Goal: Task Accomplishment & Management: Use online tool/utility

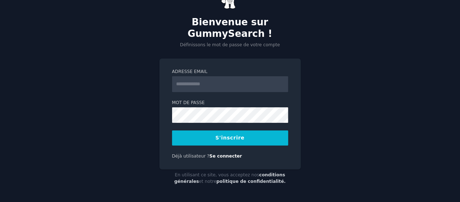
scroll to position [21, 0]
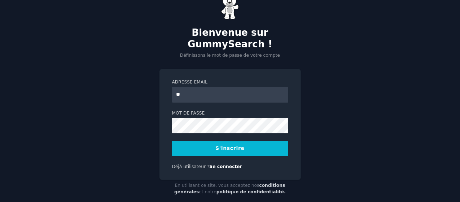
type input "**********"
click at [222, 150] on font "S'inscrire" at bounding box center [230, 148] width 29 height 6
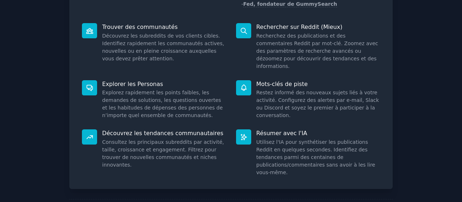
scroll to position [110, 0]
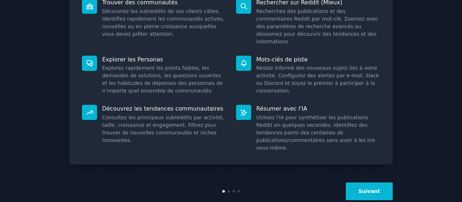
click at [366, 182] on button "Suivant" at bounding box center [369, 191] width 47 height 18
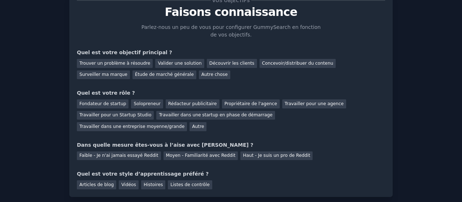
scroll to position [25, 0]
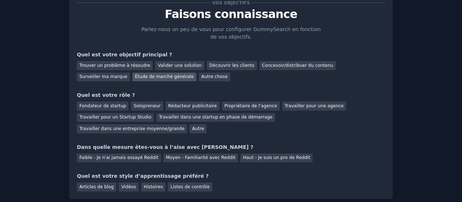
click at [135, 78] on font "Étude de marché générale" at bounding box center [164, 76] width 59 height 5
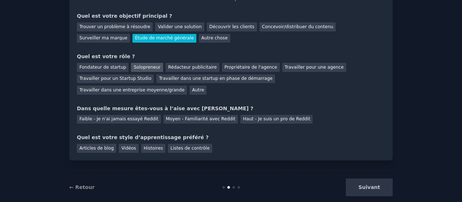
click at [143, 65] on font "Solopreneur" at bounding box center [147, 67] width 27 height 5
click at [175, 116] on font "Moyen - Familiarité avec Reddit" at bounding box center [201, 118] width 70 height 5
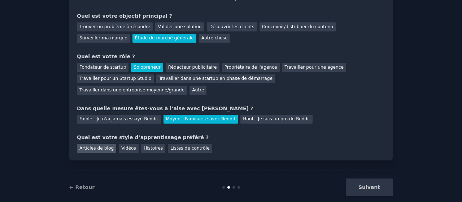
click at [93, 146] on font "Articles de blog" at bounding box center [96, 148] width 34 height 5
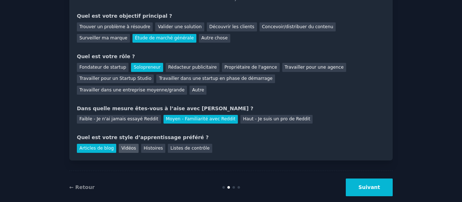
click at [124, 146] on font "Vidéos" at bounding box center [128, 148] width 15 height 5
click at [151, 146] on font "Histoires" at bounding box center [153, 148] width 19 height 5
click at [377, 178] on button "Suivant" at bounding box center [369, 187] width 47 height 18
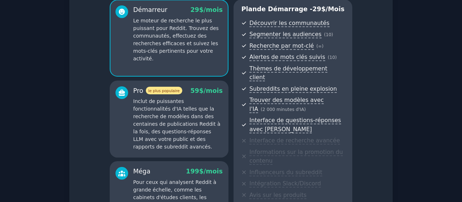
scroll to position [160, 0]
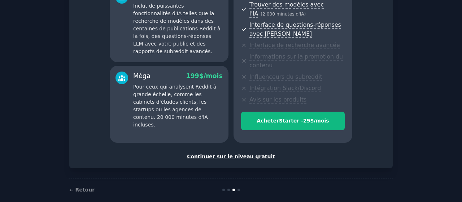
click at [240, 153] on font "Continuer sur le niveau gratuit" at bounding box center [231, 156] width 88 height 6
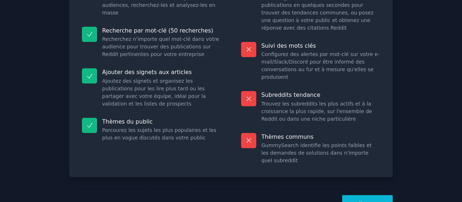
scroll to position [104, 0]
click at [364, 195] on button "Allons-y!" at bounding box center [367, 204] width 51 height 18
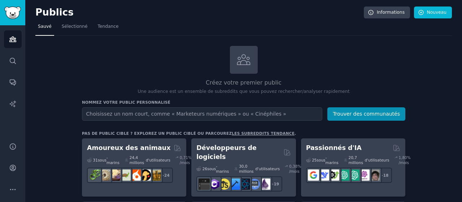
click at [173, 111] on input "text" at bounding box center [202, 113] width 240 height 13
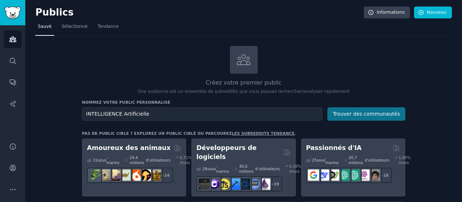
type input "INTELLIGENCE Artificielle"
click at [370, 114] on font "Trouver des communautés" at bounding box center [366, 114] width 67 height 6
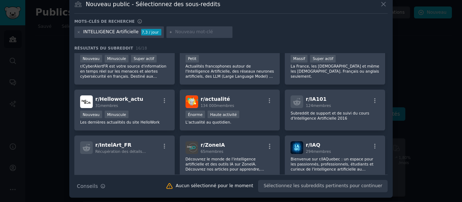
scroll to position [19, 0]
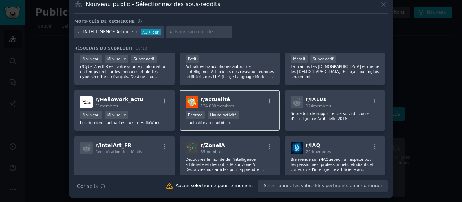
click at [248, 111] on div "Énorme Haute activité" at bounding box center [230, 115] width 89 height 9
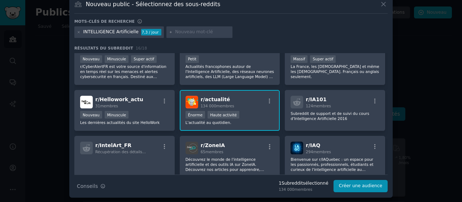
click at [245, 114] on div ">= 80e percentile pour les soumissions / jour Énorme Haute activité" at bounding box center [230, 115] width 89 height 9
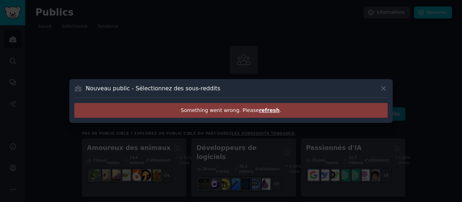
scroll to position [0, 0]
click at [382, 88] on icon at bounding box center [384, 88] width 8 height 8
